Goal: Task Accomplishment & Management: Manage account settings

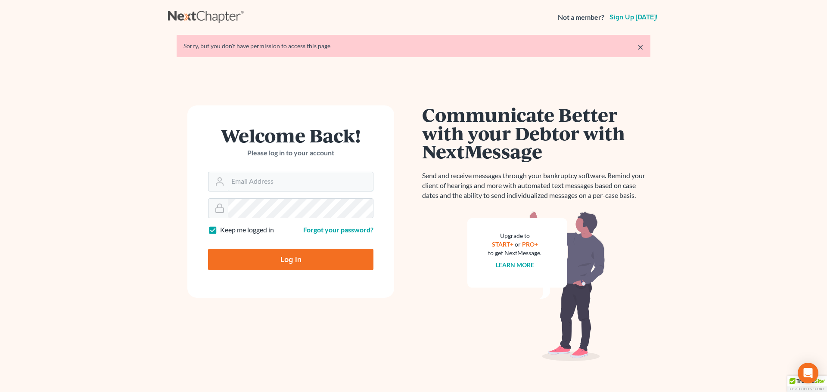
type input "[PERSON_NAME][EMAIL_ADDRESS][DOMAIN_NAME]"
click at [255, 256] on input "Log In" at bounding box center [290, 260] width 165 height 22
type input "Thinking..."
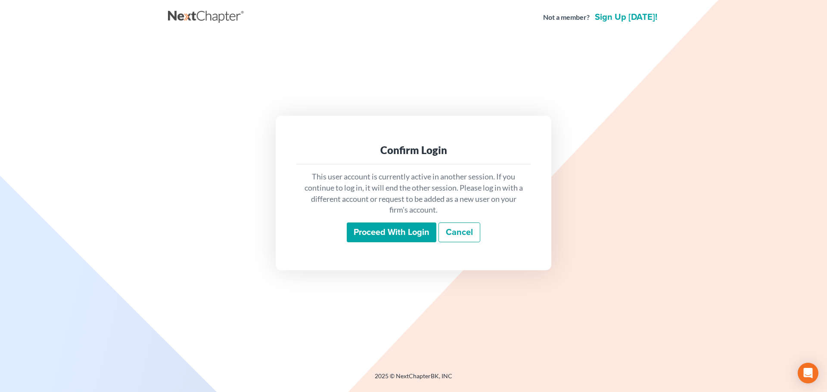
click at [403, 231] on input "Proceed with login" at bounding box center [392, 233] width 90 height 20
